Goal: Information Seeking & Learning: Compare options

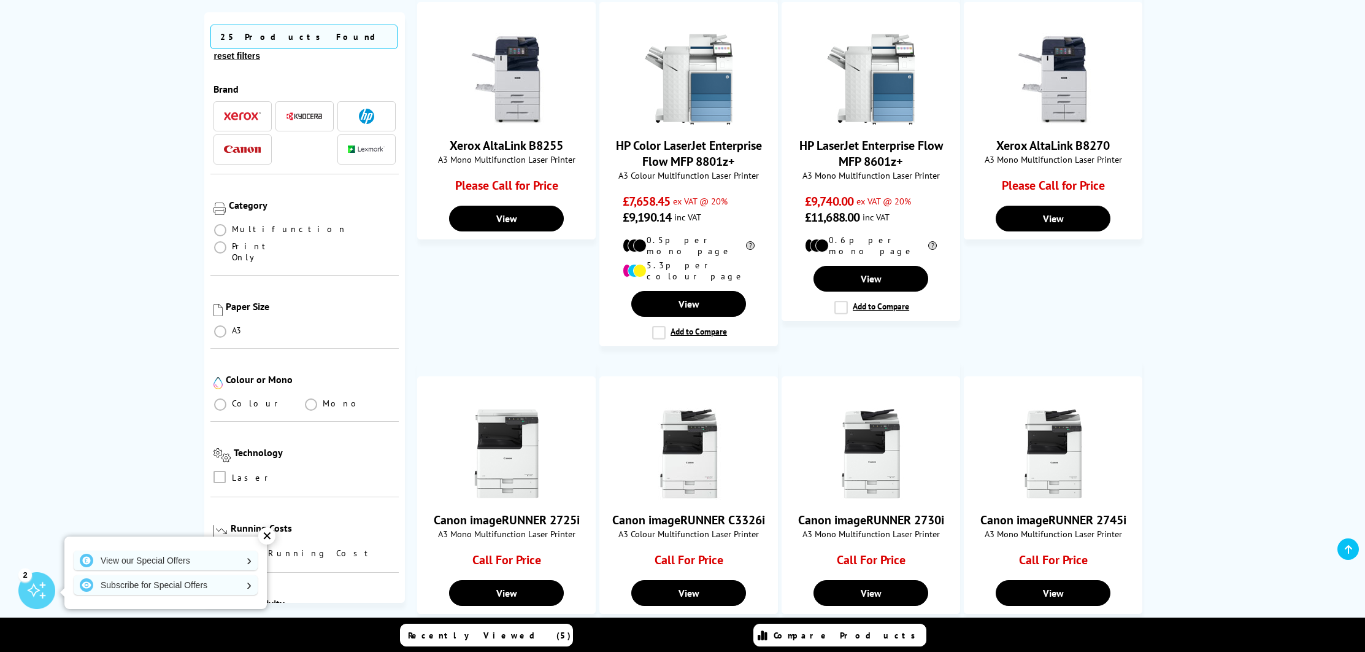
scroll to position [679, 0]
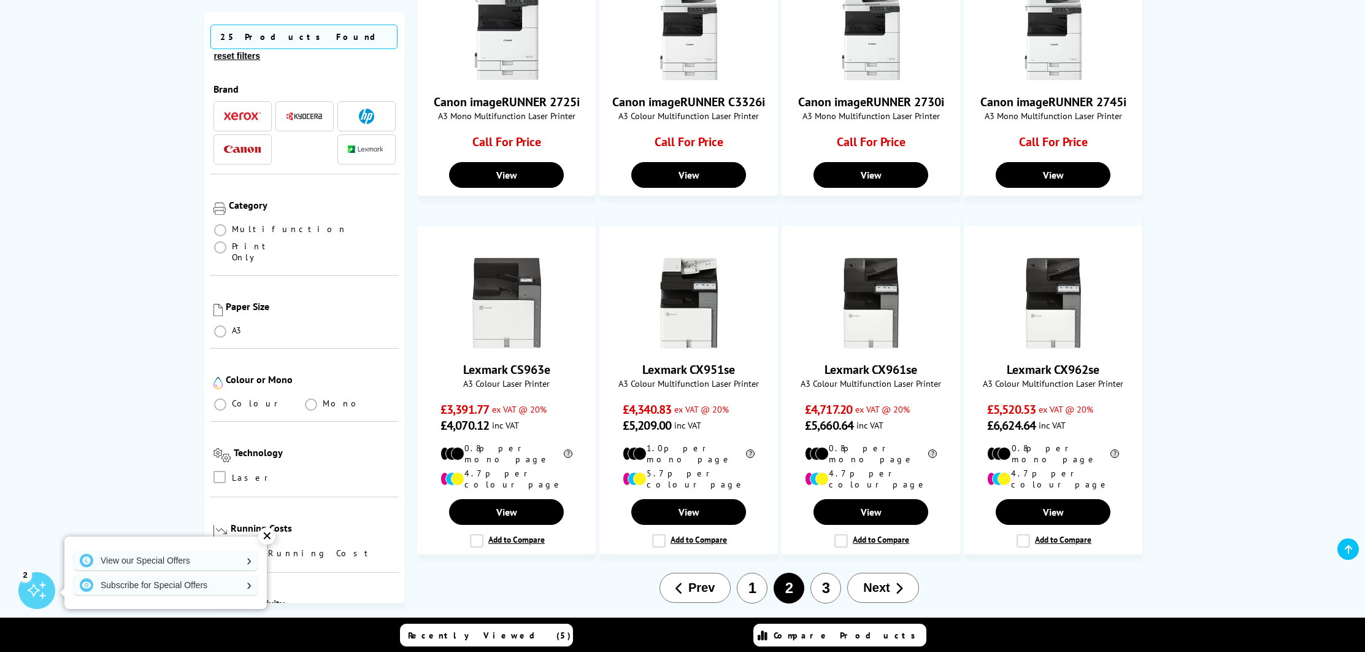
click at [829, 572] on button "3" at bounding box center [825, 587] width 31 height 31
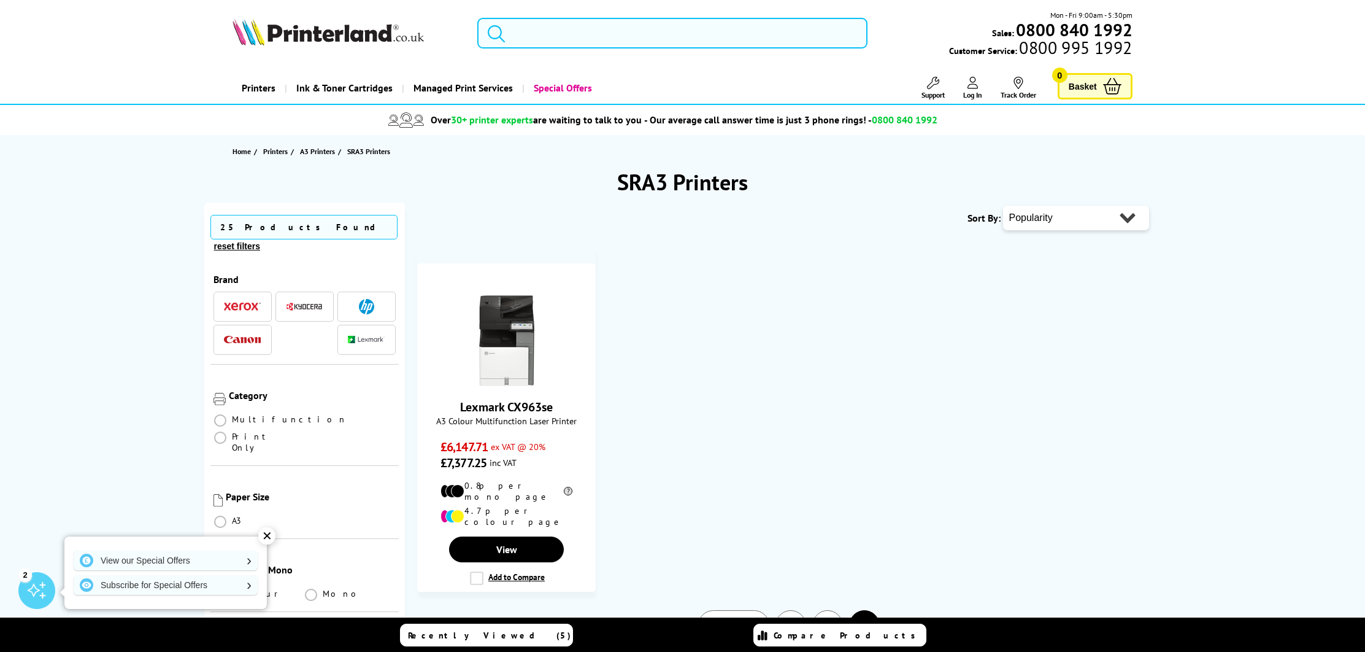
scroll to position [1, 0]
click at [789, 609] on button "1" at bounding box center [791, 624] width 31 height 31
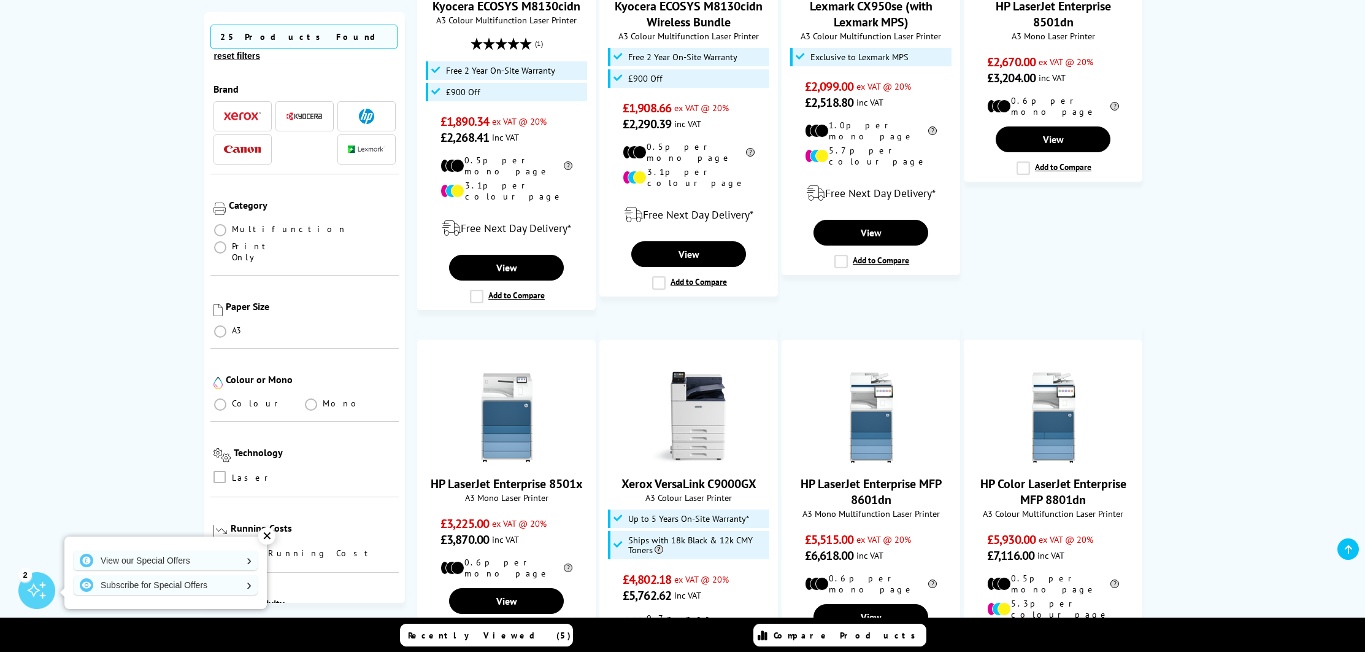
scroll to position [220, 0]
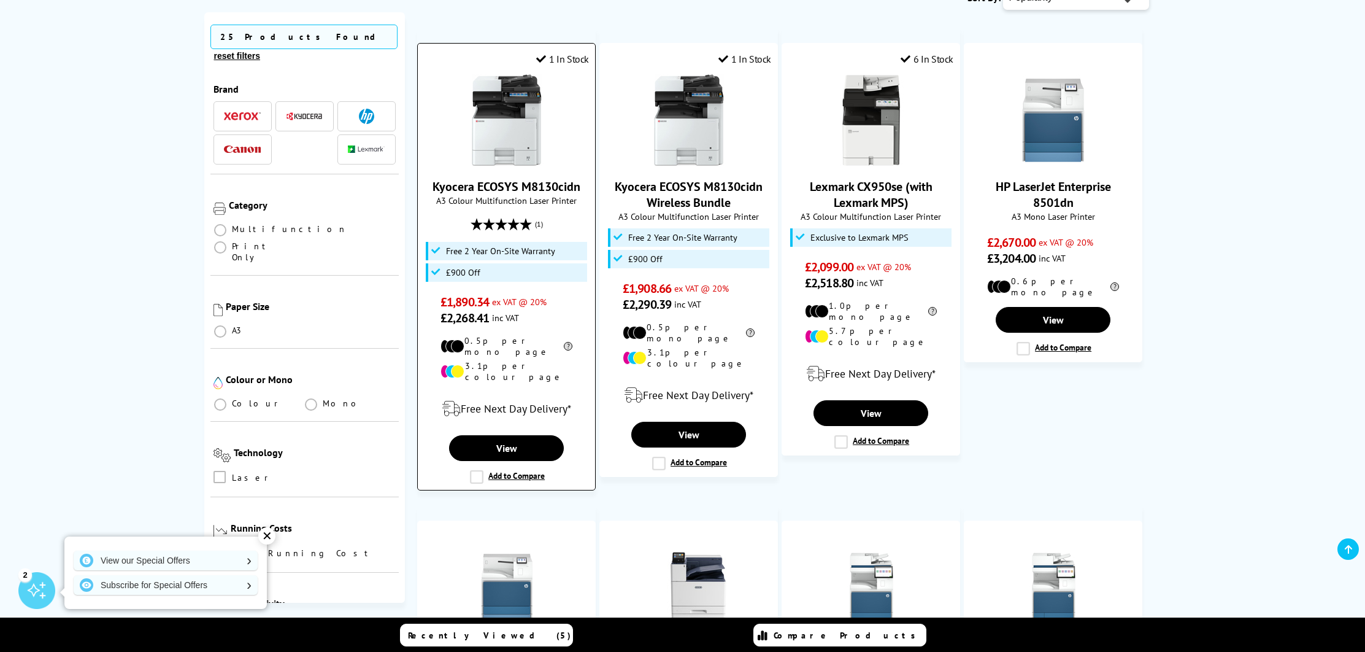
click at [526, 171] on div "Kyocera ECOSYS M8130cidn A3 Colour Multifunction Laser Printer (1) £1,890.34 £2…" at bounding box center [506, 200] width 165 height 252
click at [495, 117] on img at bounding box center [507, 120] width 92 height 92
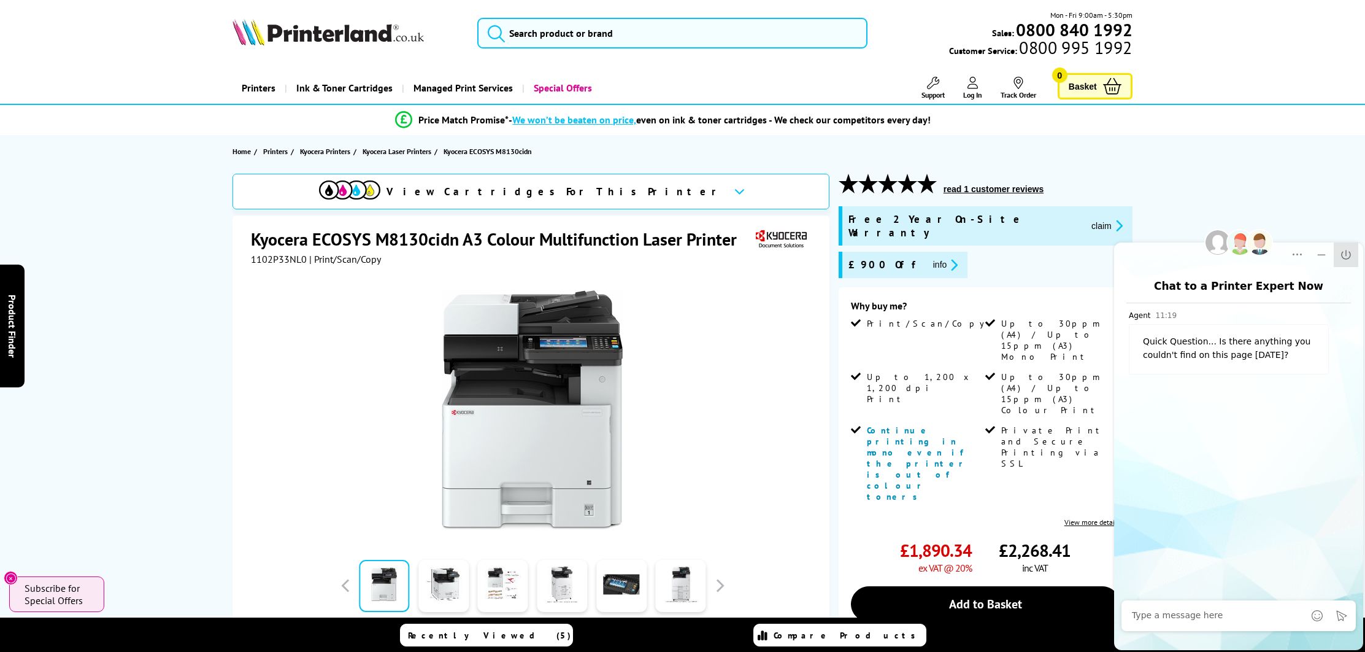
click at [1349, 253] on icon "Close" at bounding box center [1346, 254] width 12 height 12
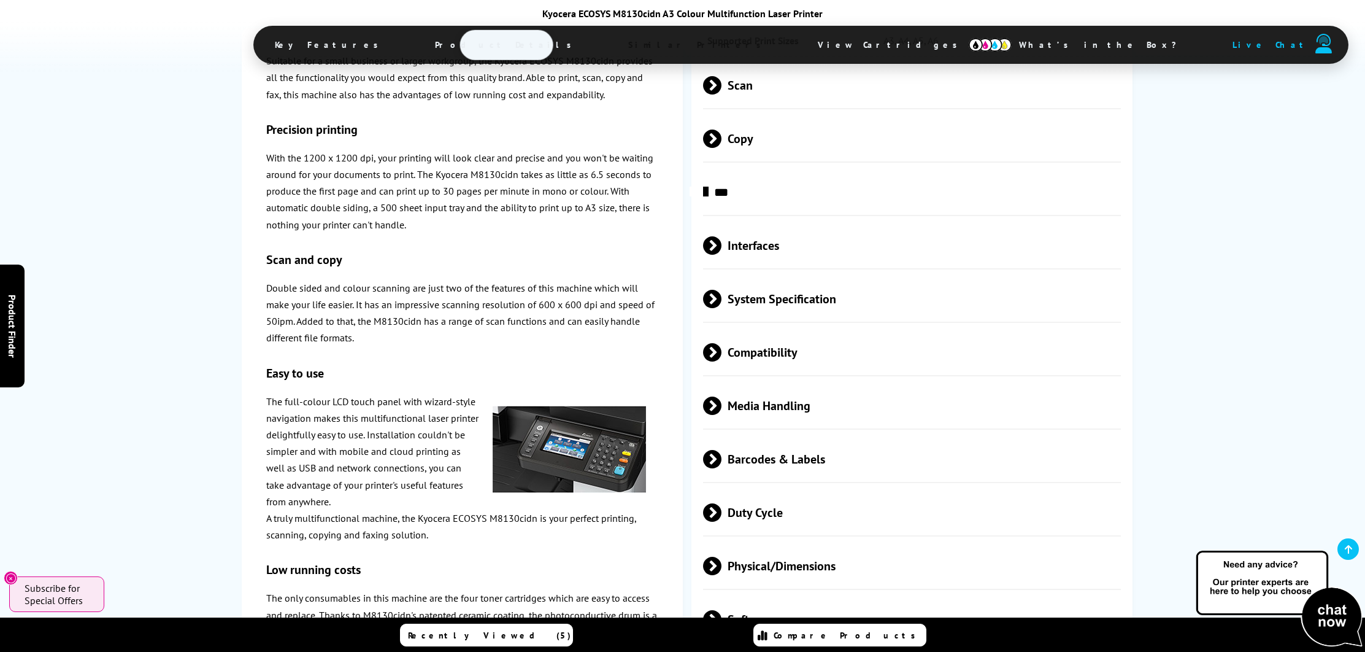
scroll to position [2263, 0]
click at [739, 383] on span "Media Handling" at bounding box center [912, 406] width 418 height 46
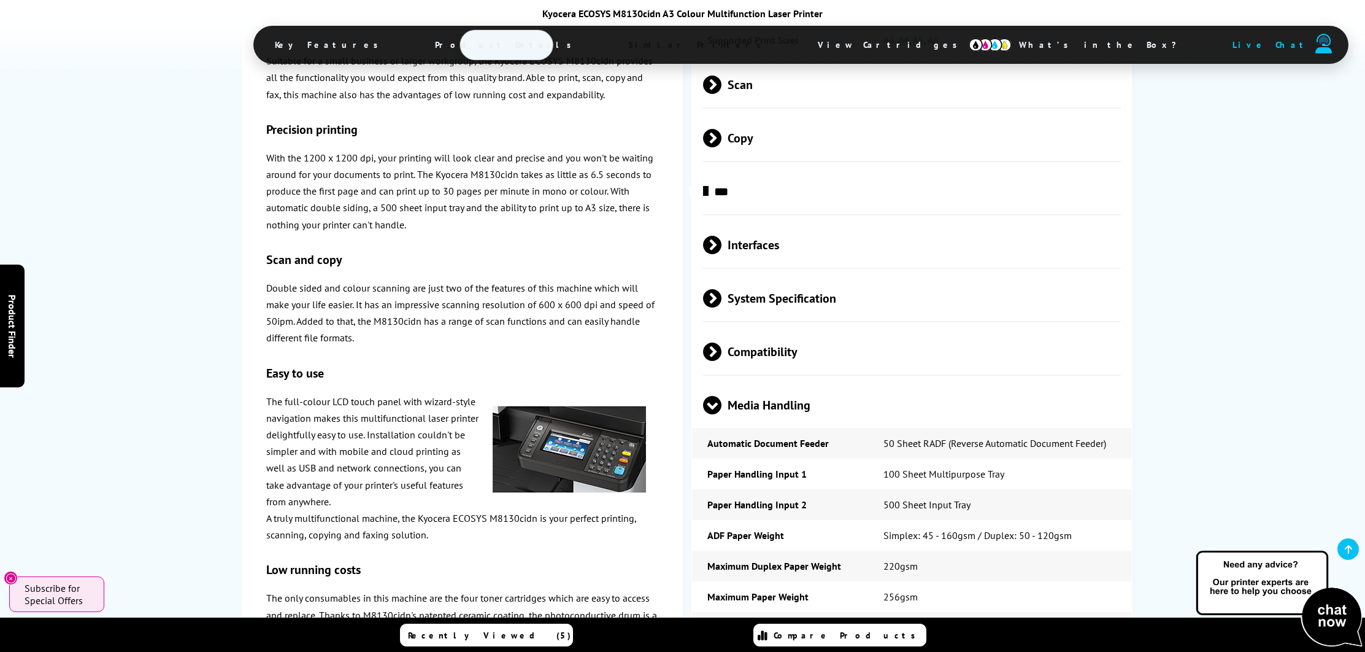
scroll to position [2265, 0]
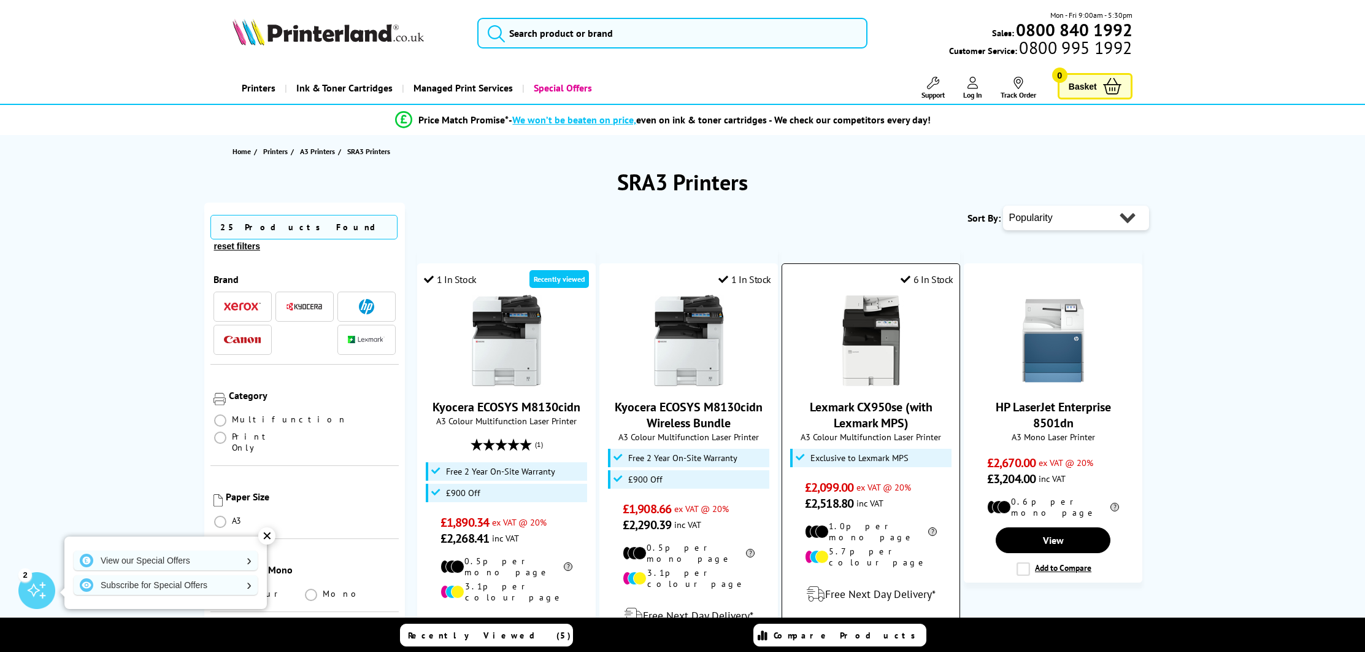
click at [857, 335] on img at bounding box center [871, 340] width 92 height 92
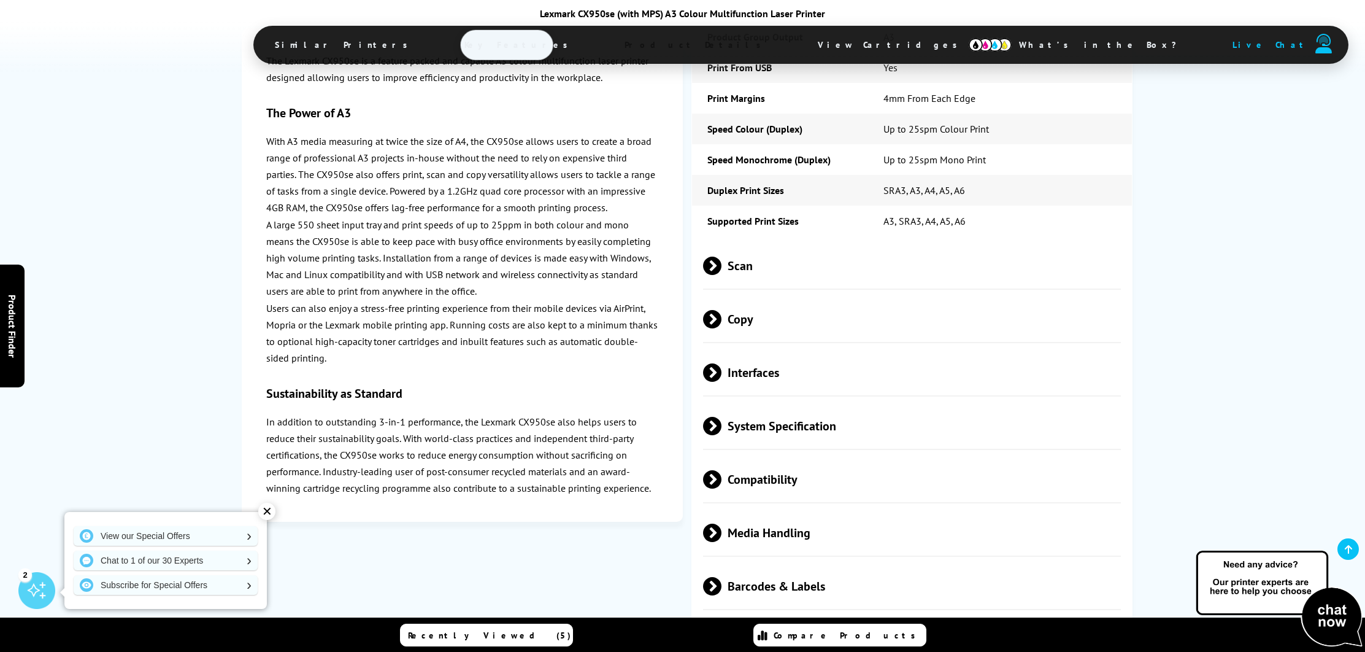
scroll to position [2898, 0]
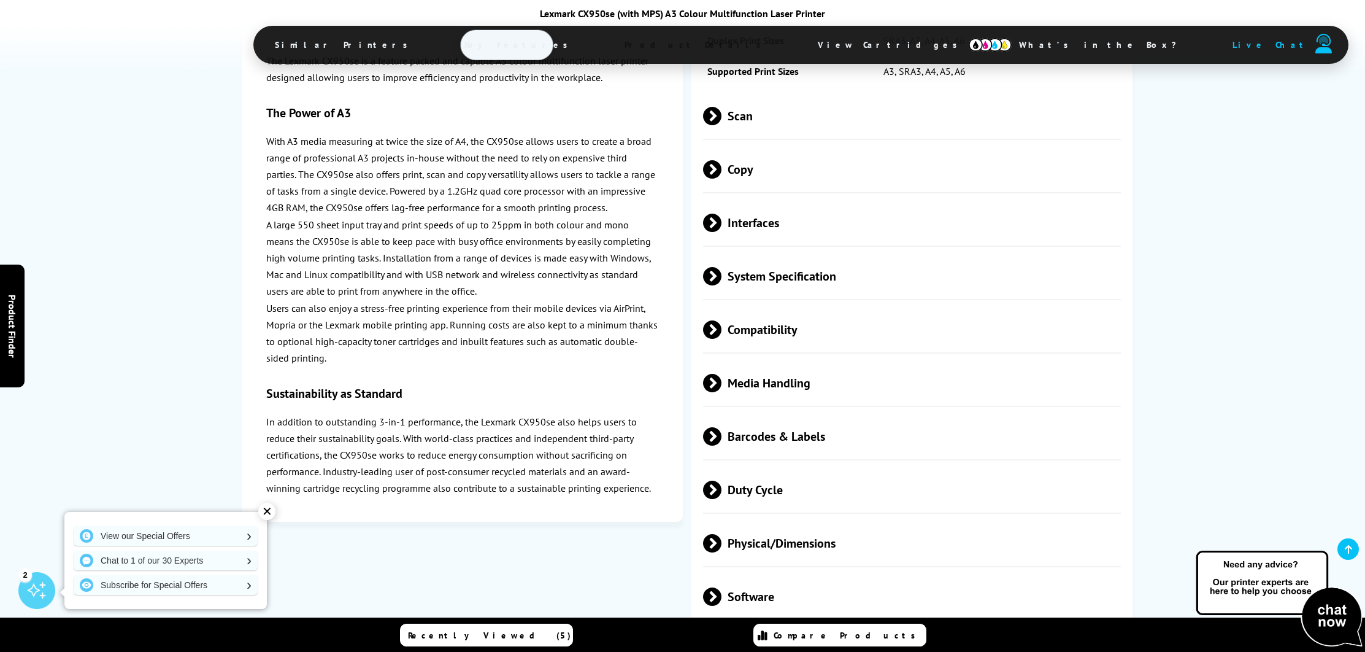
click at [758, 371] on span "Media Handling" at bounding box center [912, 383] width 418 height 46
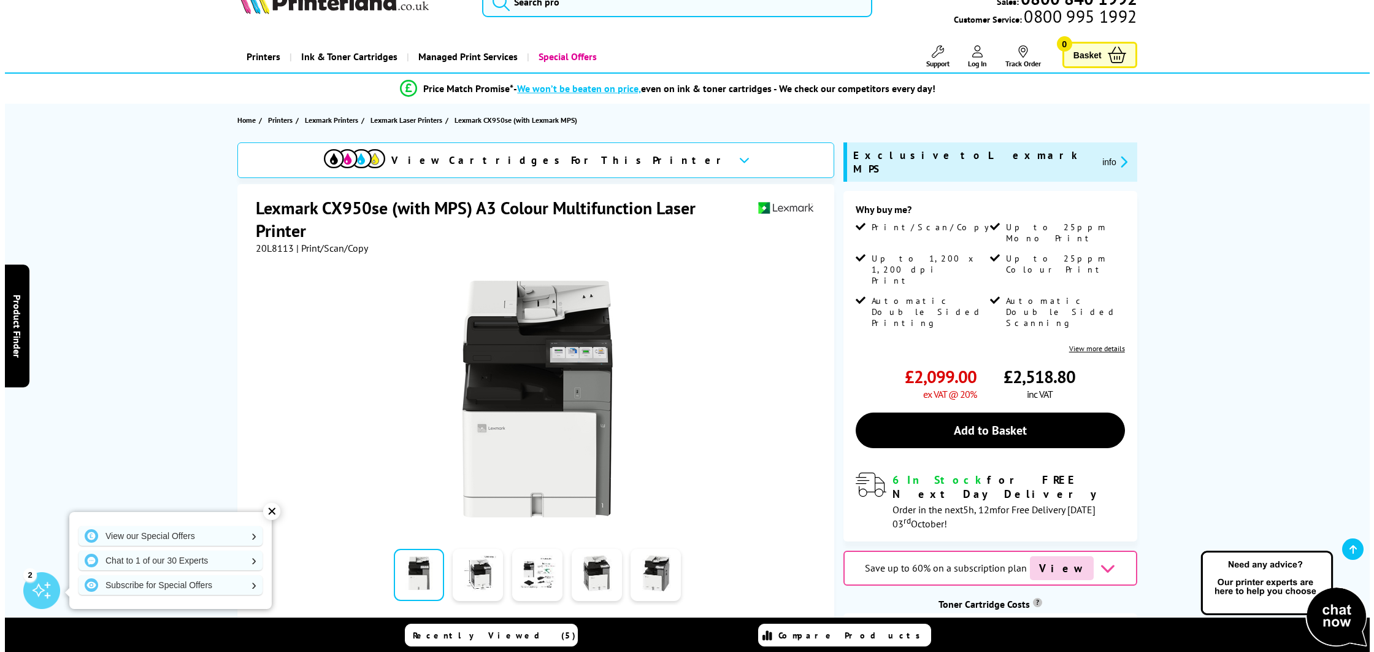
scroll to position [117, 0]
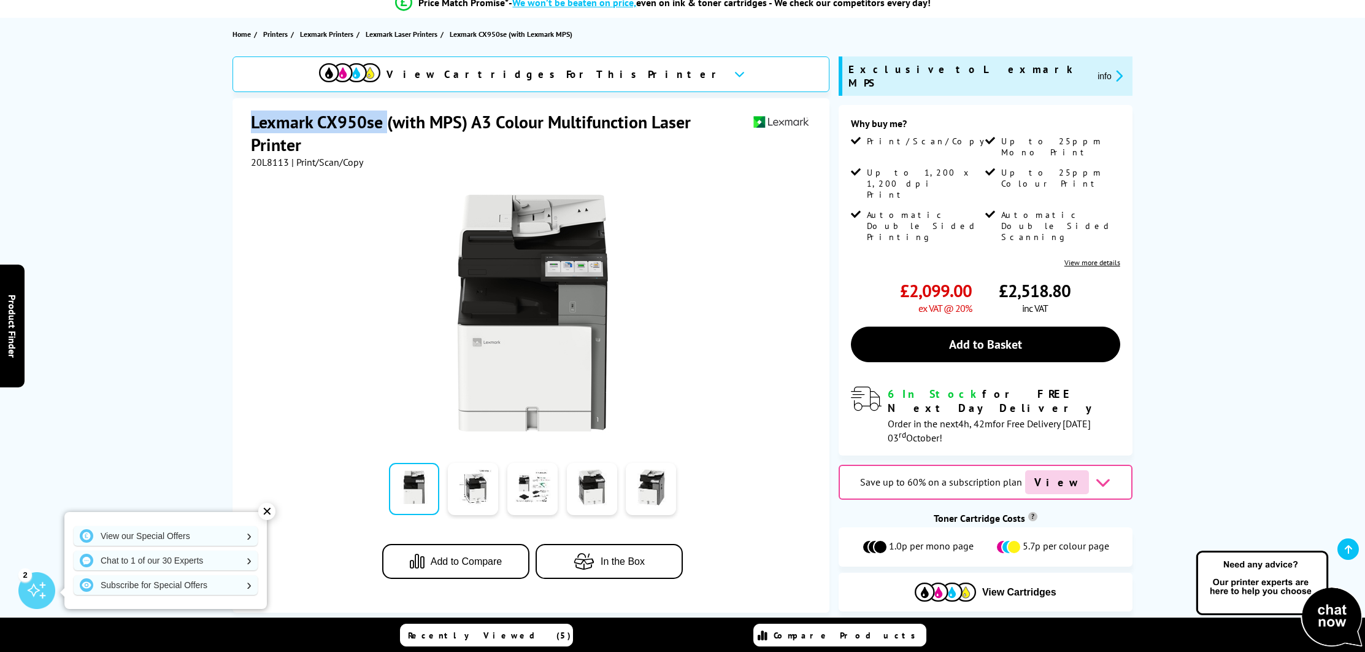
drag, startPoint x: 242, startPoint y: 120, endPoint x: 384, endPoint y: 118, distance: 142.4
click at [384, 118] on div "Lexmark CX950se (with MPS) A3 Colour Multifunction Laser Printer 20L8113 | Prin…" at bounding box center [531, 355] width 597 height 514
copy h1 "Lexmark CX950se"
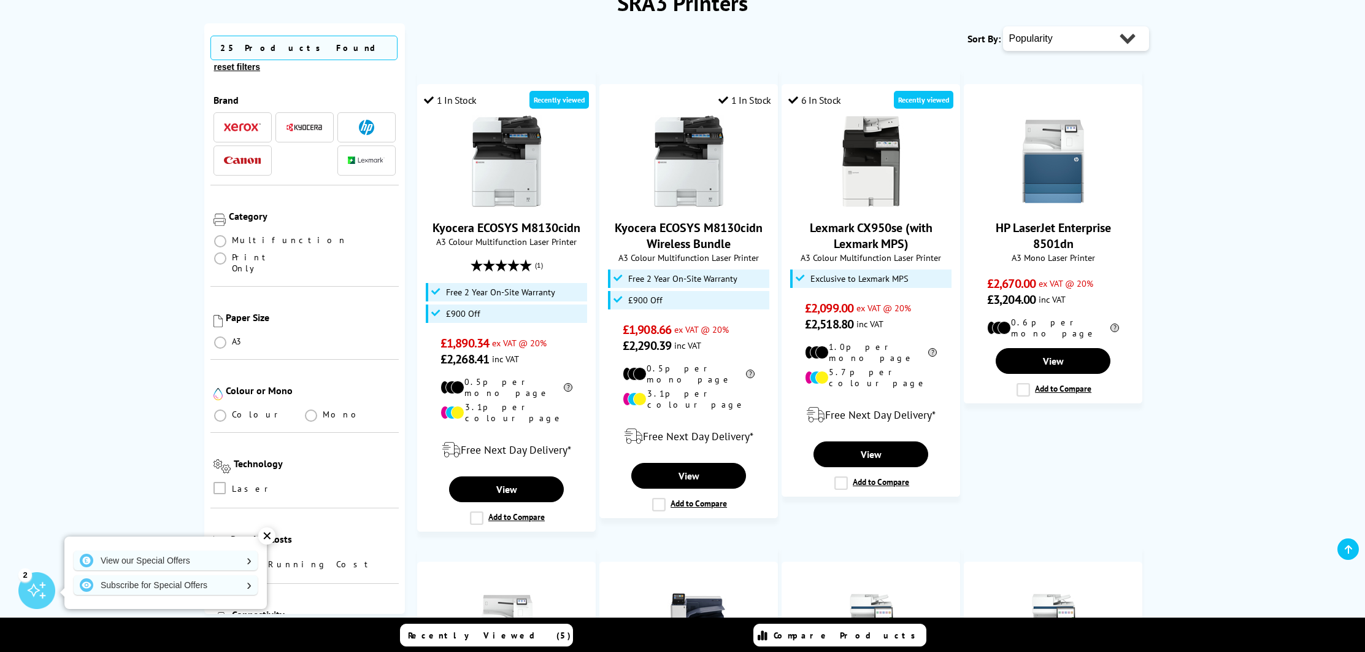
scroll to position [179, 0]
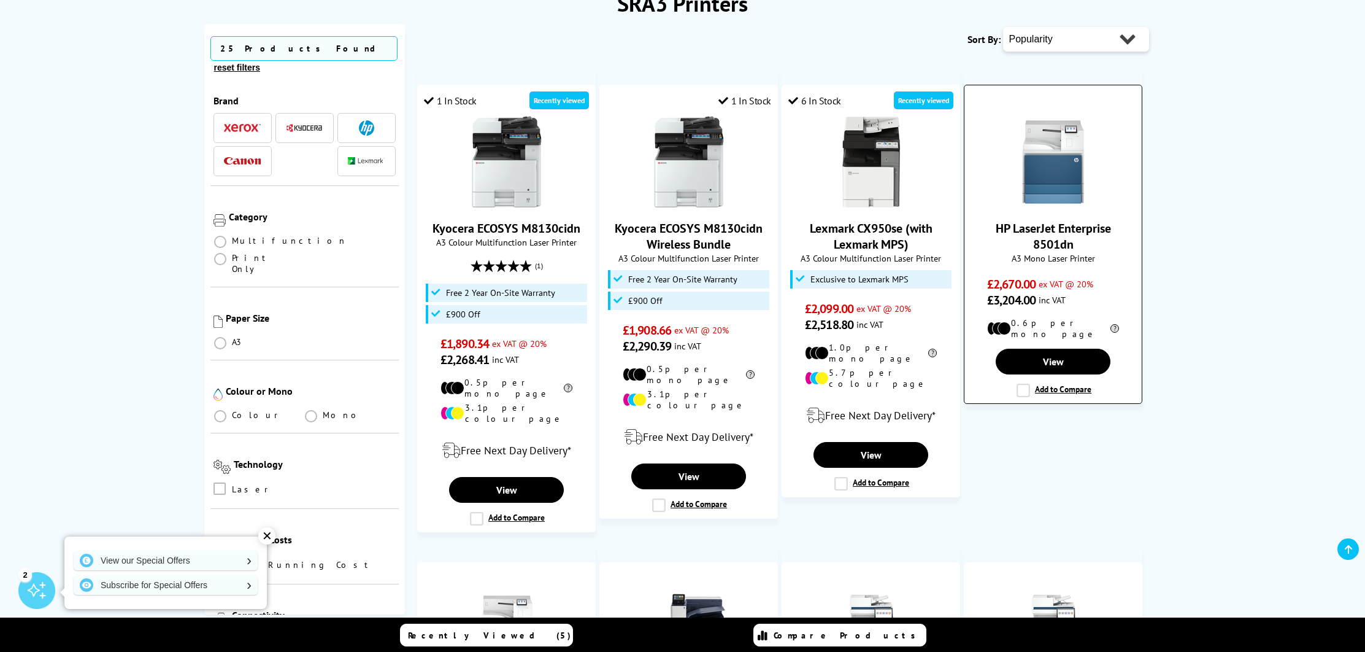
click at [1052, 168] on img at bounding box center [1053, 162] width 92 height 92
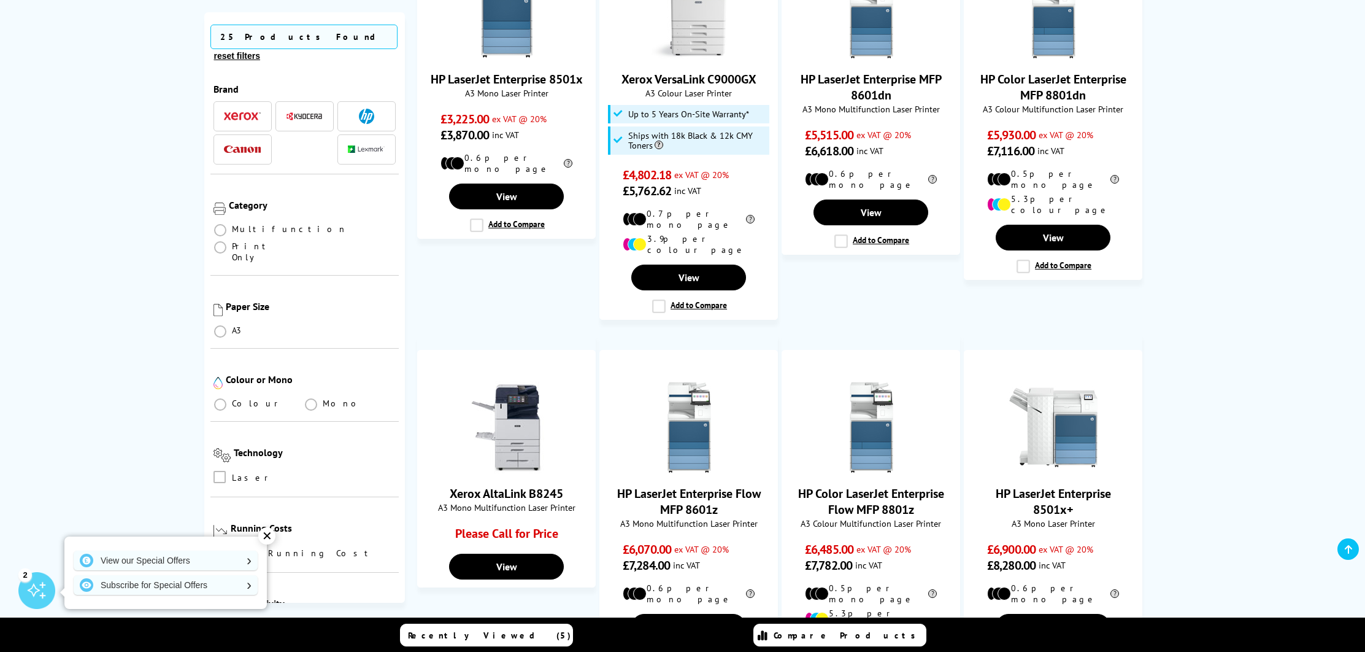
scroll to position [912, 0]
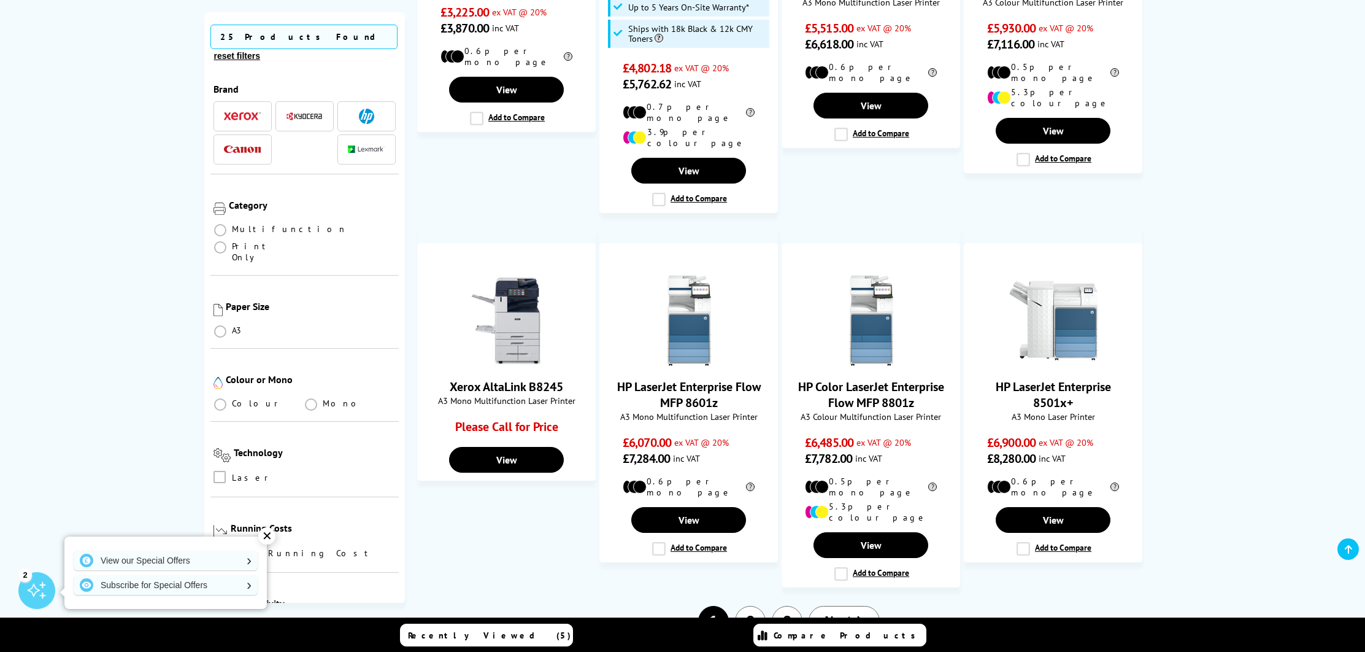
click at [749, 606] on button "2" at bounding box center [750, 621] width 31 height 31
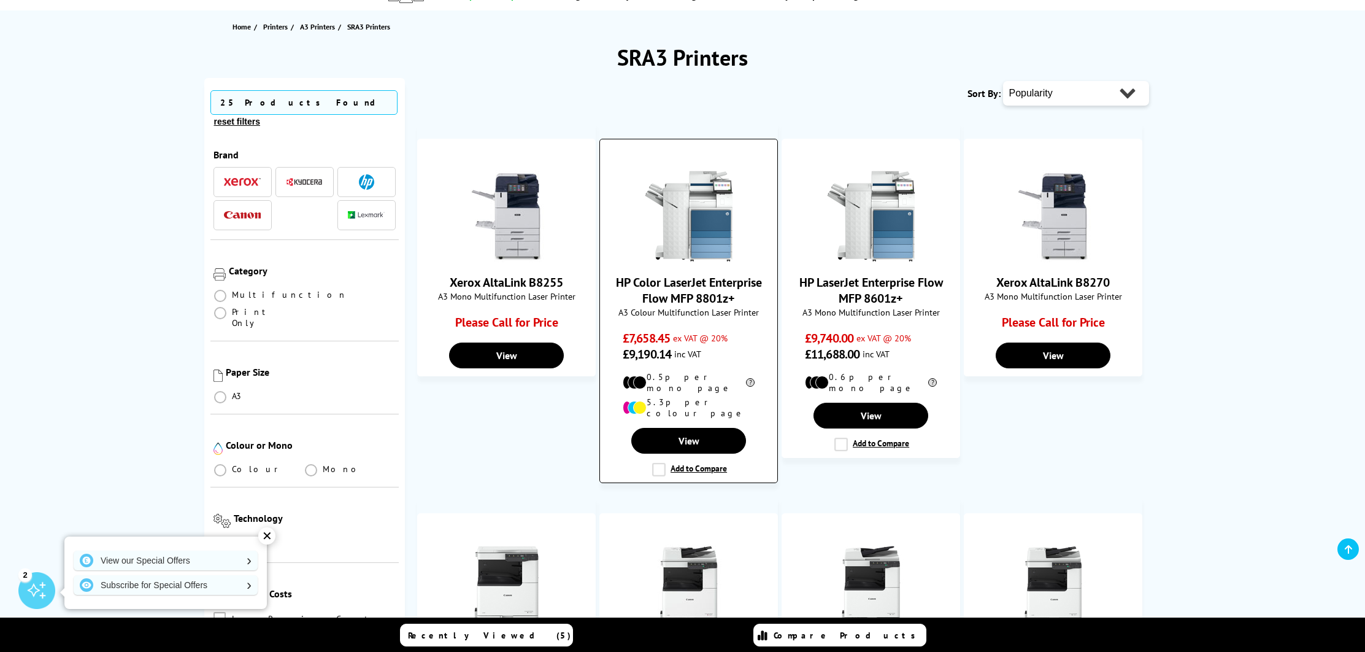
scroll to position [658, 0]
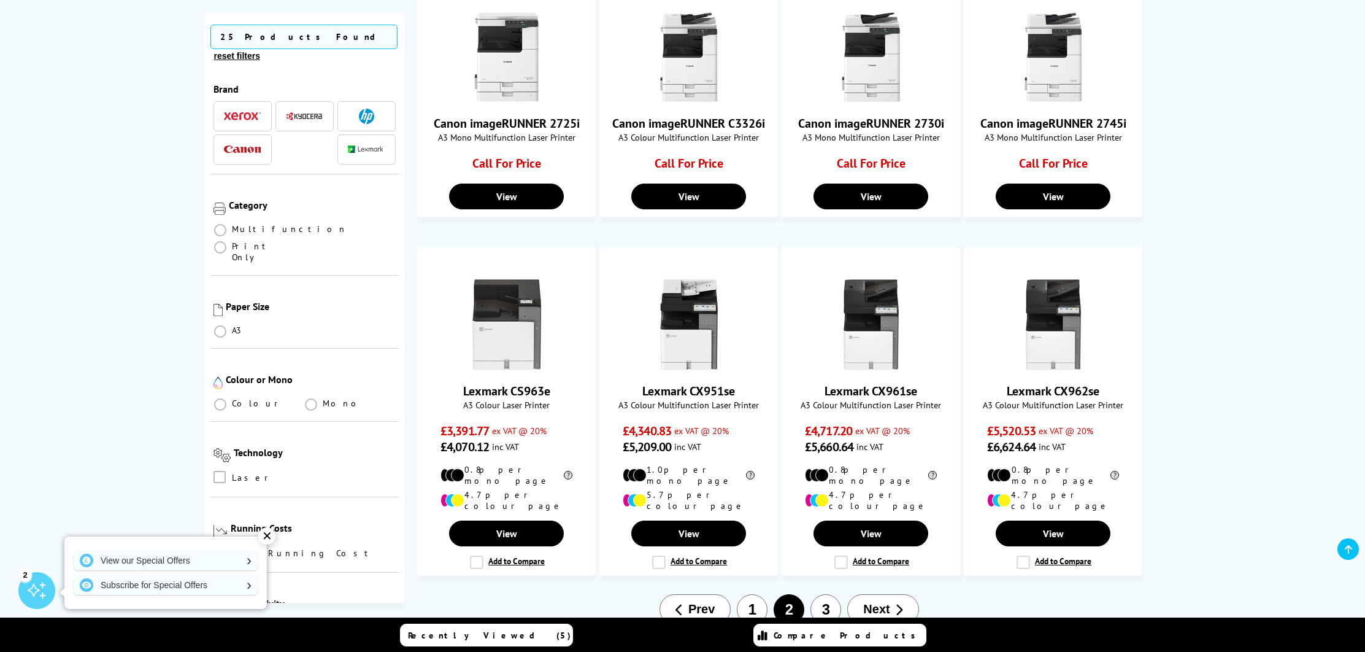
click at [821, 594] on button "3" at bounding box center [825, 609] width 31 height 31
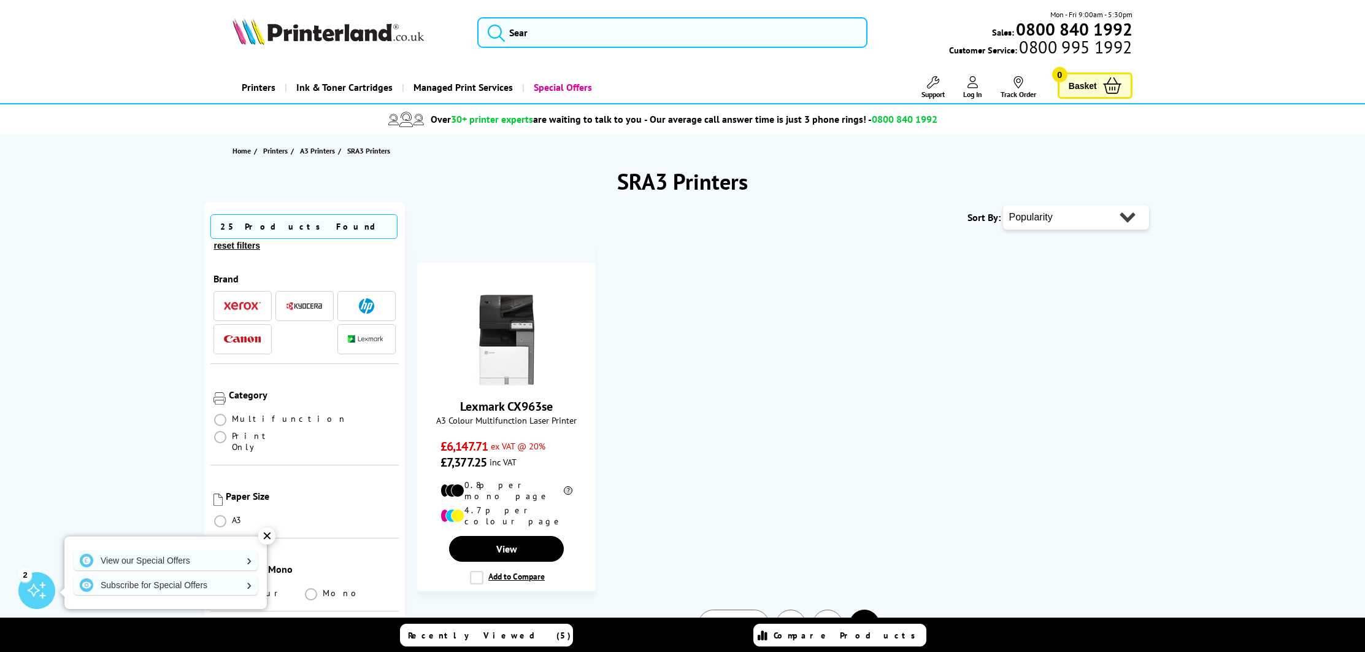
scroll to position [1, 0]
click at [795, 609] on button "1" at bounding box center [791, 624] width 31 height 31
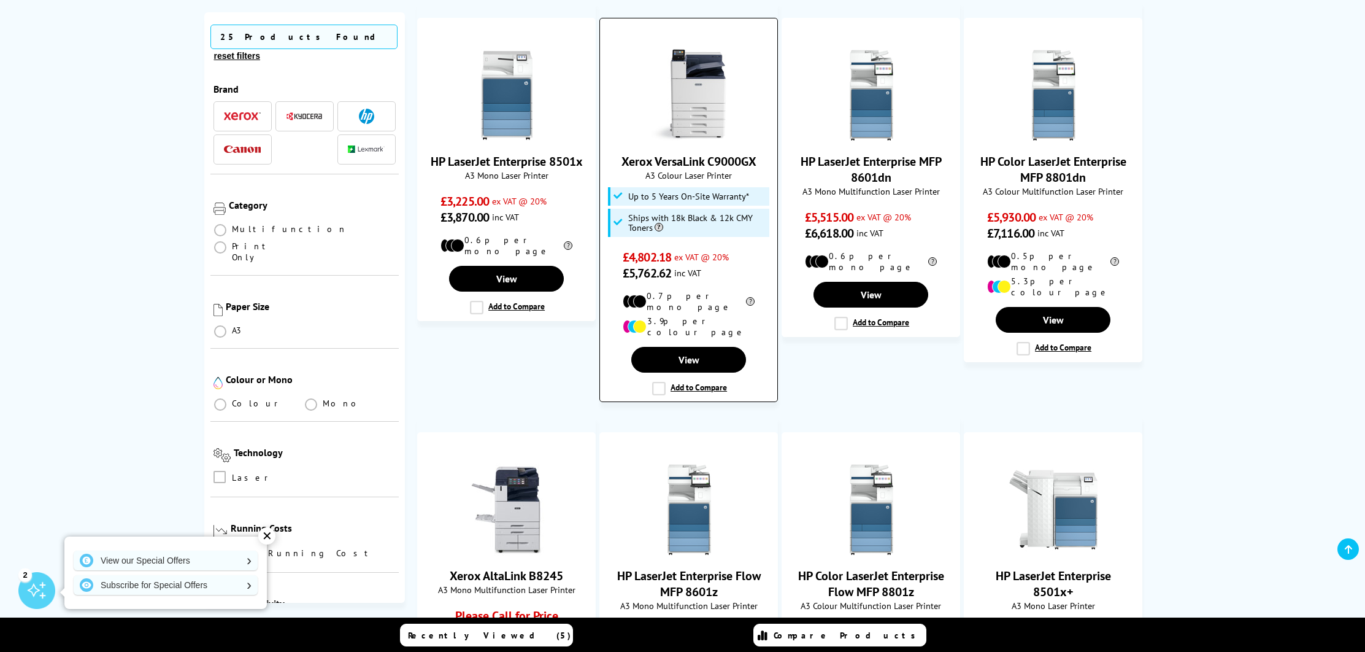
scroll to position [645, 0]
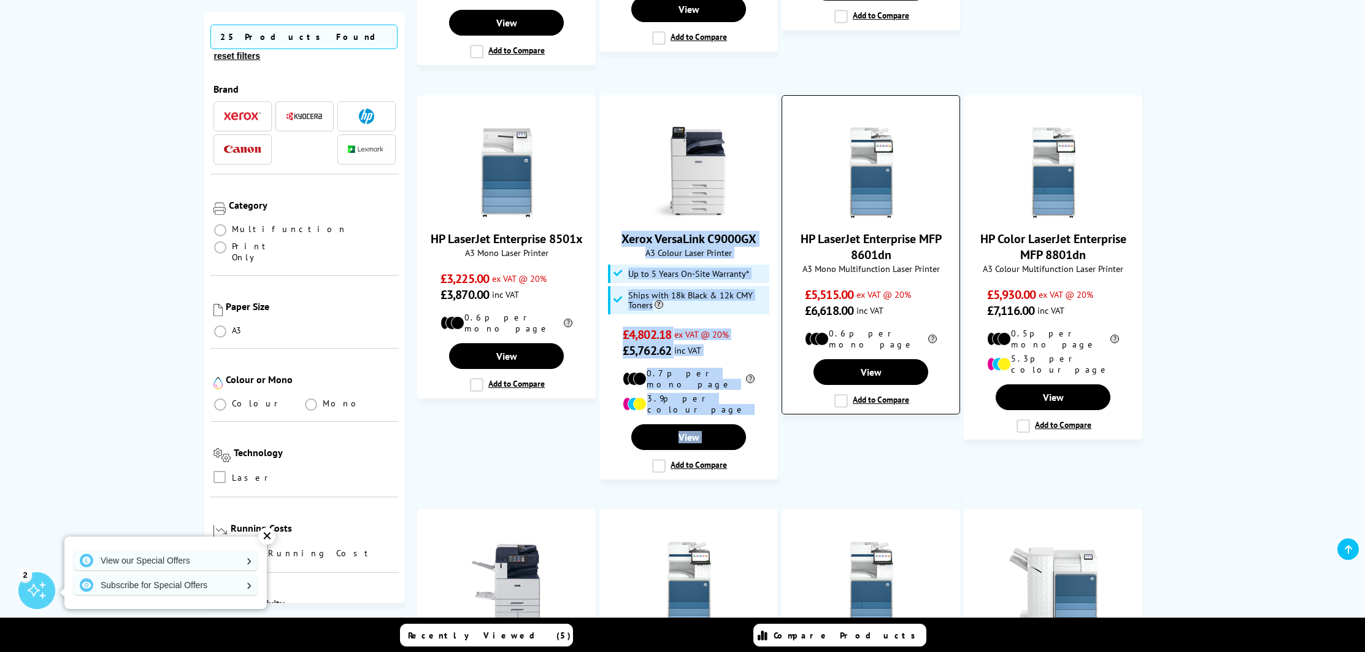
drag, startPoint x: 741, startPoint y: 112, endPoint x: 811, endPoint y: 83, distance: 75.4
click at [811, 83] on ul "1 In Stock Recently viewed Kyocera ECOSYS M8130cidn A3 Colour Multifunction Las…" at bounding box center [789, 221] width 744 height 1266
click at [906, 55] on ul "1 In Stock Recently viewed Kyocera ECOSYS M8130cidn A3 Colour Multifunction Las…" at bounding box center [789, 221] width 744 height 1266
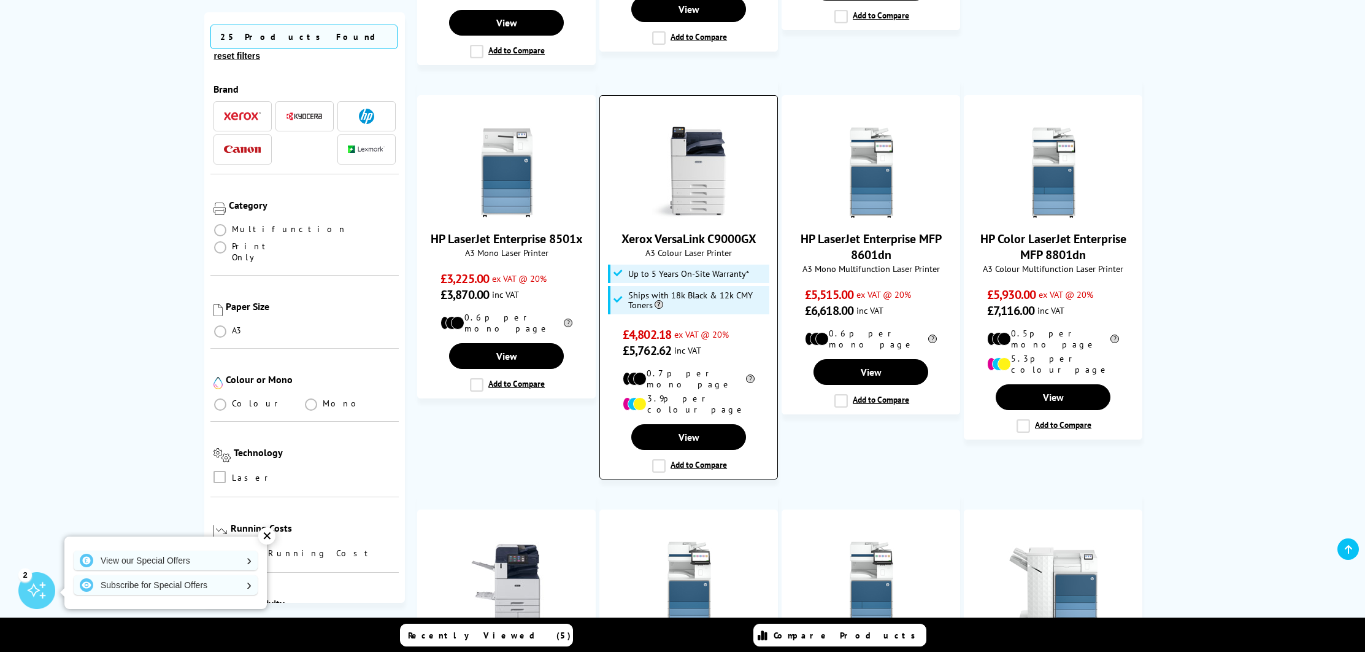
click at [728, 169] on img at bounding box center [689, 172] width 92 height 92
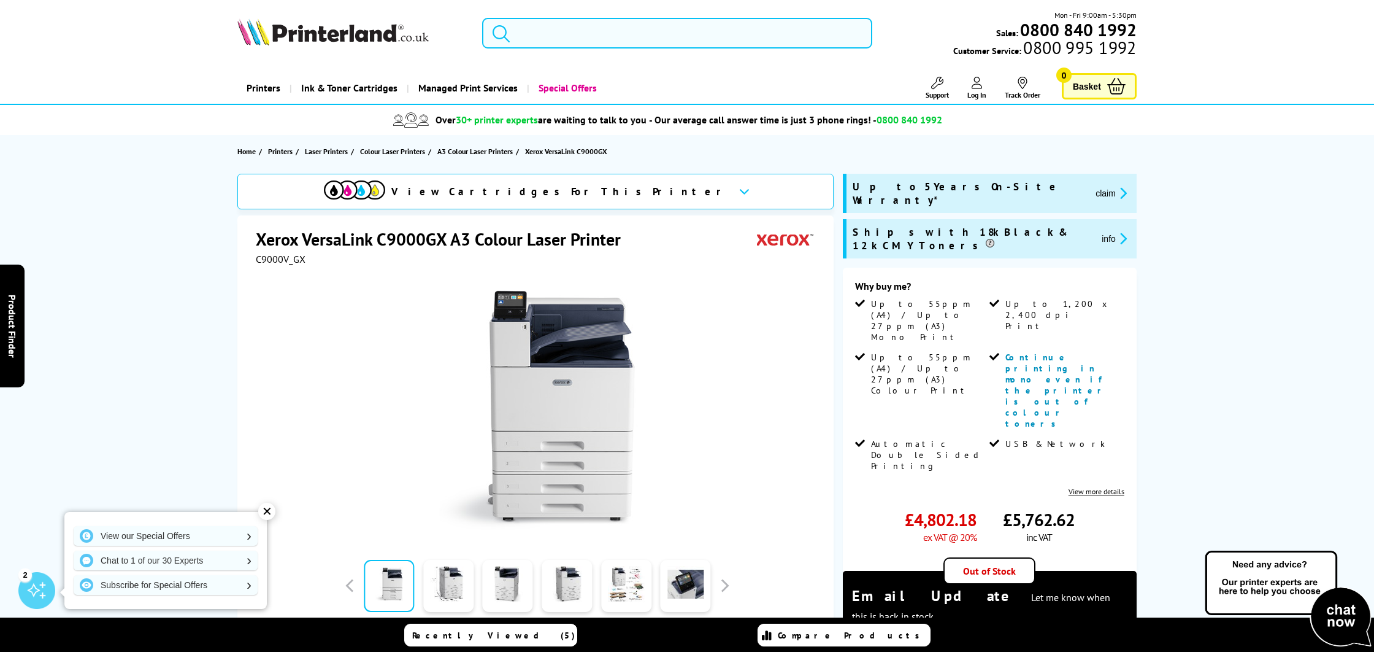
click at [618, 39] on input "search" at bounding box center [677, 33] width 390 height 31
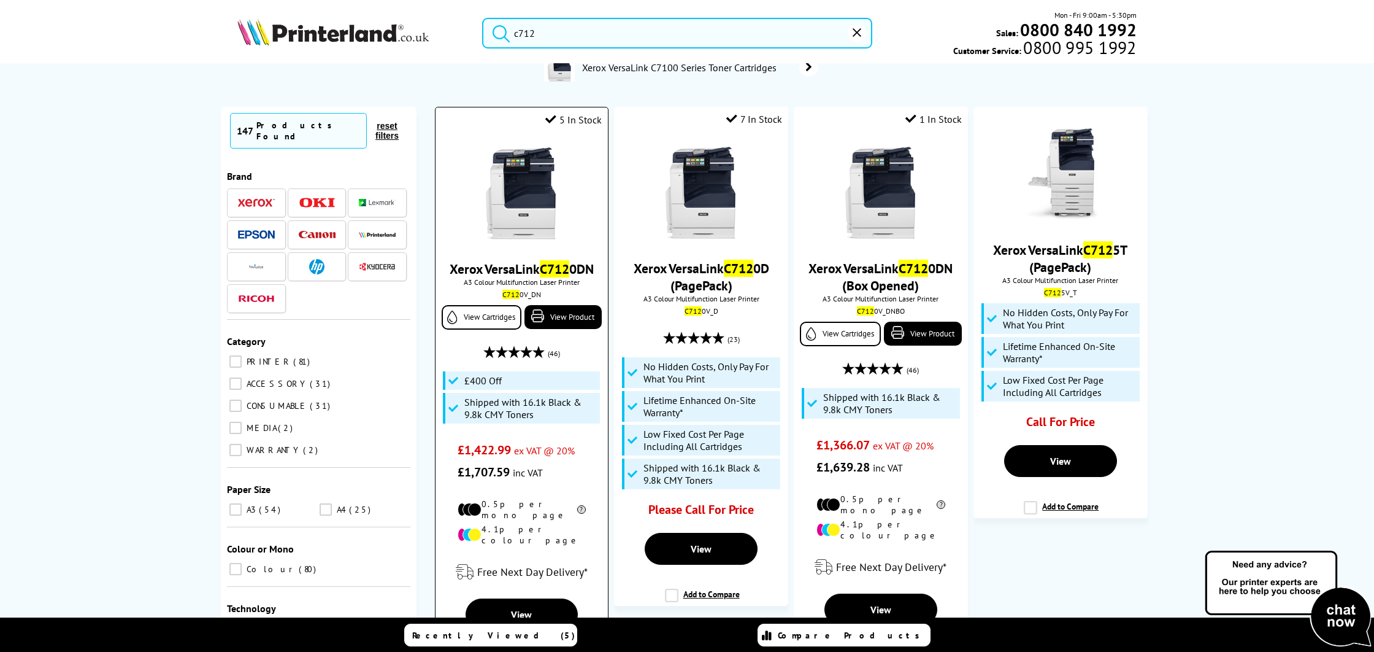
scroll to position [83, 0]
type input "c712"
click at [514, 456] on span "ex VAT @ 20%" at bounding box center [544, 450] width 61 height 12
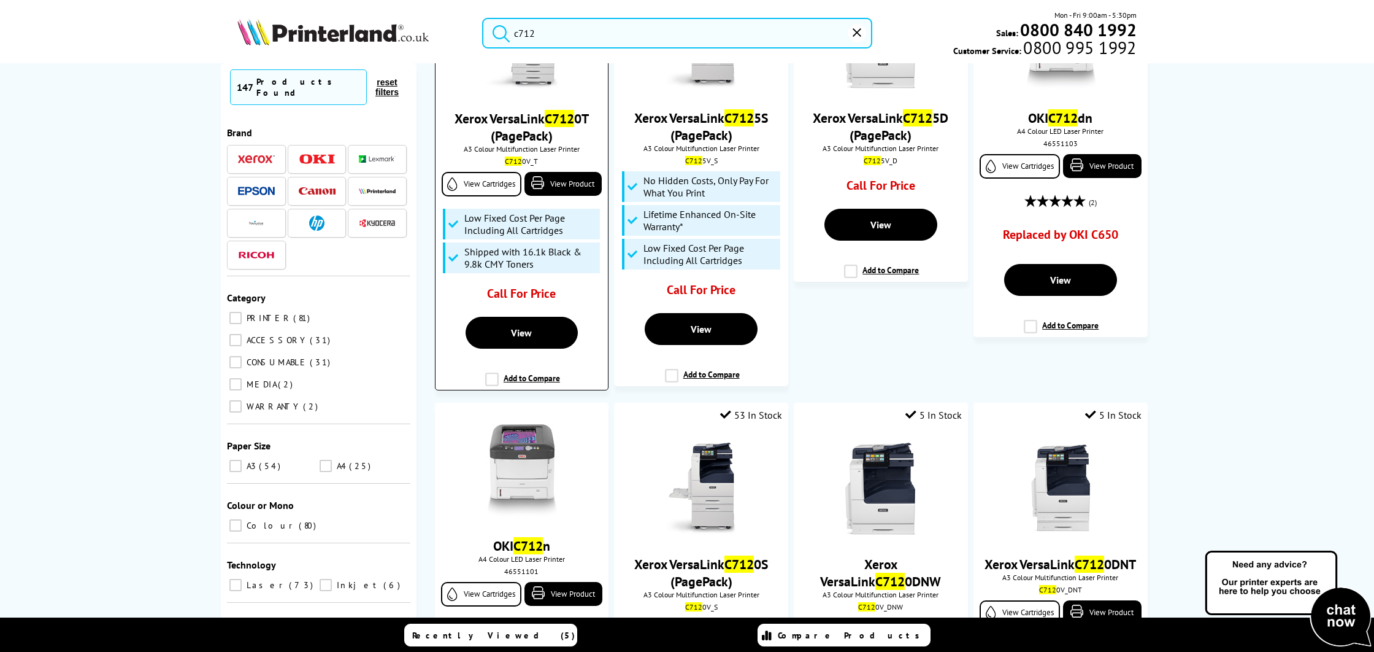
scroll to position [991, 0]
